Goal: Transaction & Acquisition: Subscribe to service/newsletter

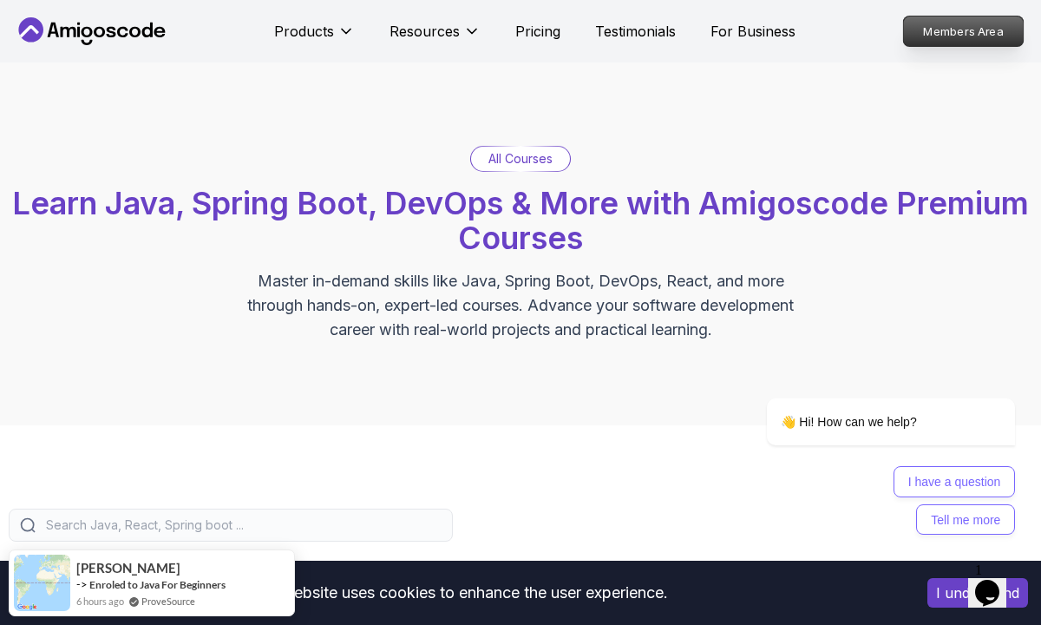
click at [975, 34] on p "Members Area" at bounding box center [964, 30] width 120 height 29
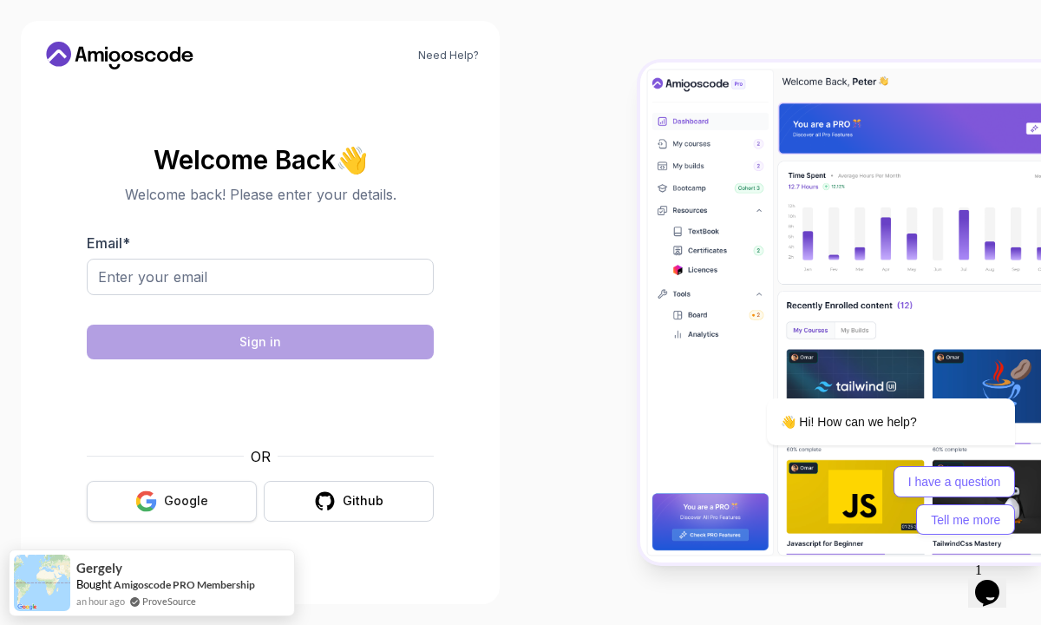
click at [193, 508] on div "Google" at bounding box center [186, 500] width 44 height 17
